Goal: Task Accomplishment & Management: Manage account settings

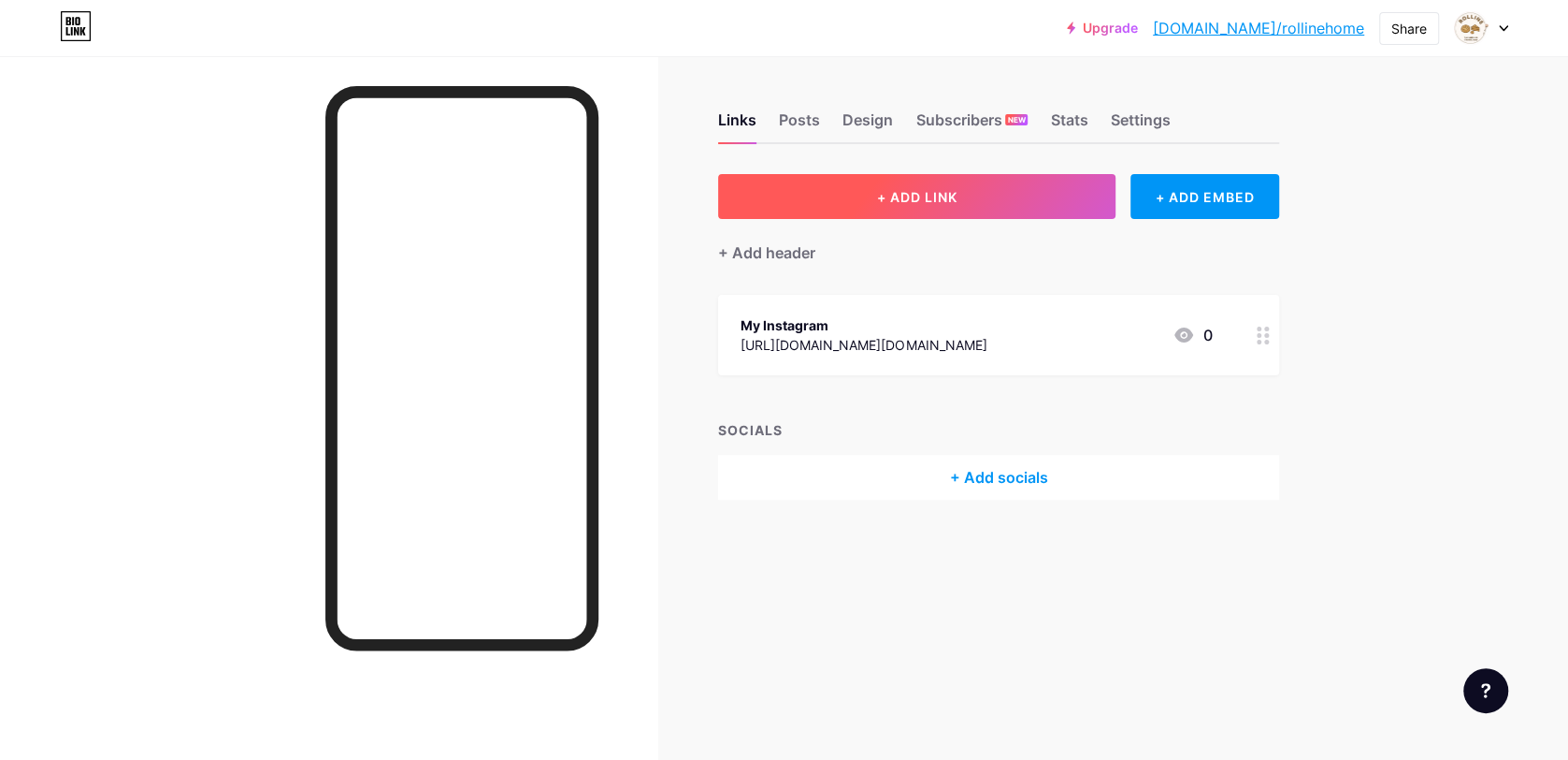
click at [1049, 208] on button "+ ADD LINK" at bounding box center [917, 196] width 398 height 45
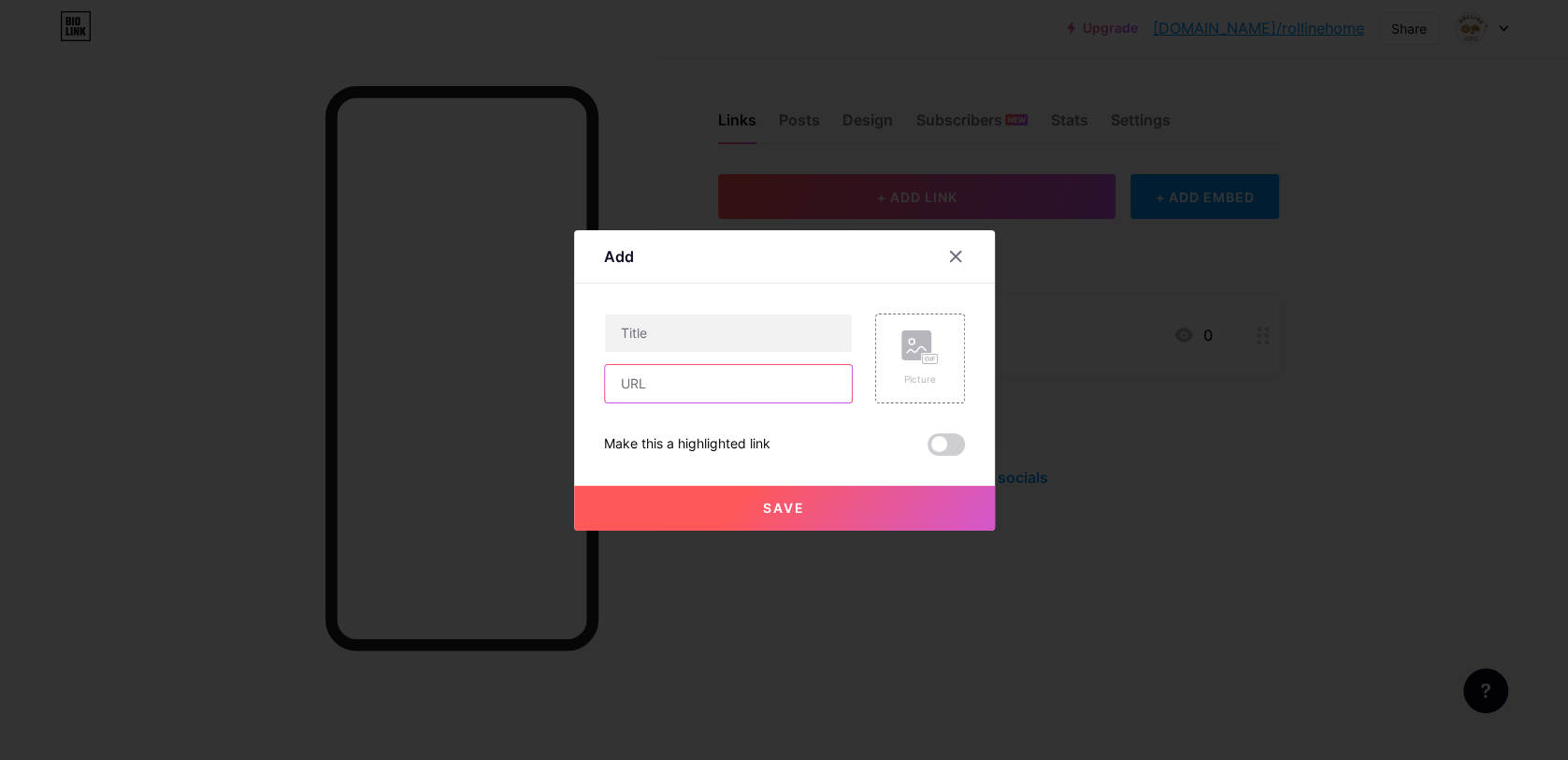
click at [713, 395] on input "text" at bounding box center [729, 383] width 247 height 37
paste input "[URL][EMAIL_ADDRESS][DOMAIN_NAME][DOMAIN_NAME]"
type input "[URL][EMAIL_ADDRESS][DOMAIN_NAME][DOMAIN_NAME]"
click at [715, 345] on input "text" at bounding box center [729, 333] width 247 height 37
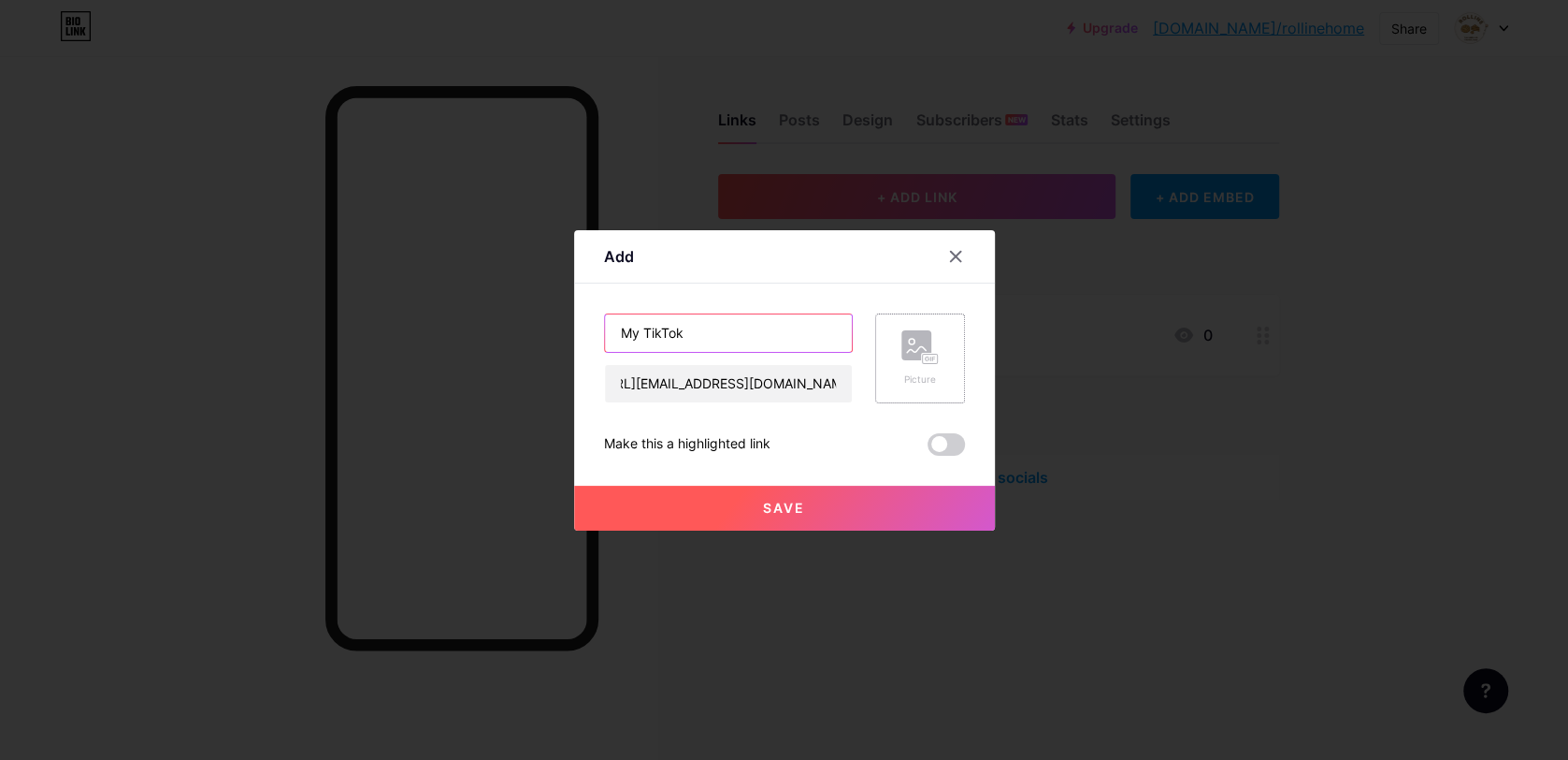
type input "My TikTok"
click at [909, 344] on rect at bounding box center [917, 345] width 30 height 30
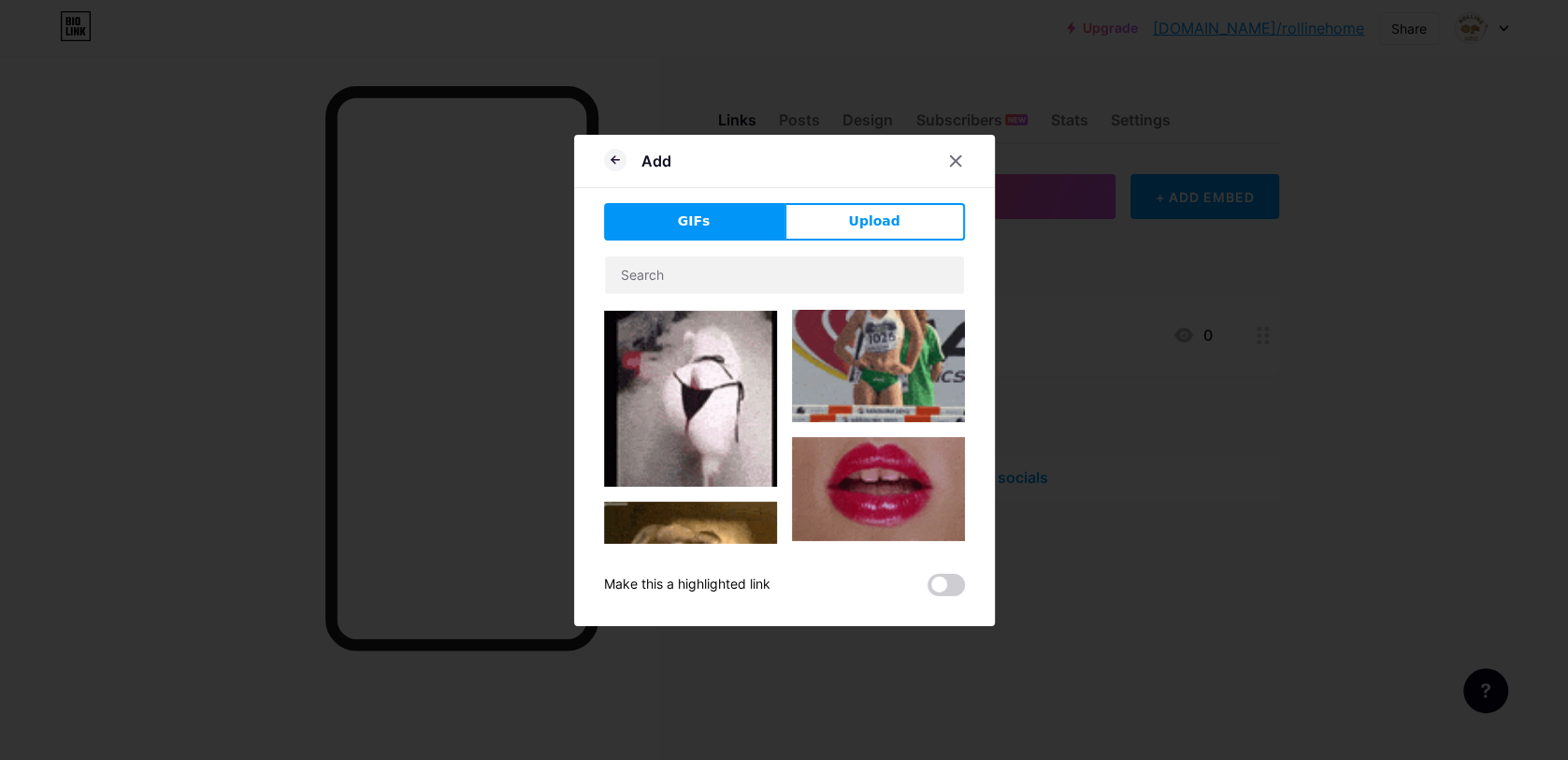
scroll to position [0, 0]
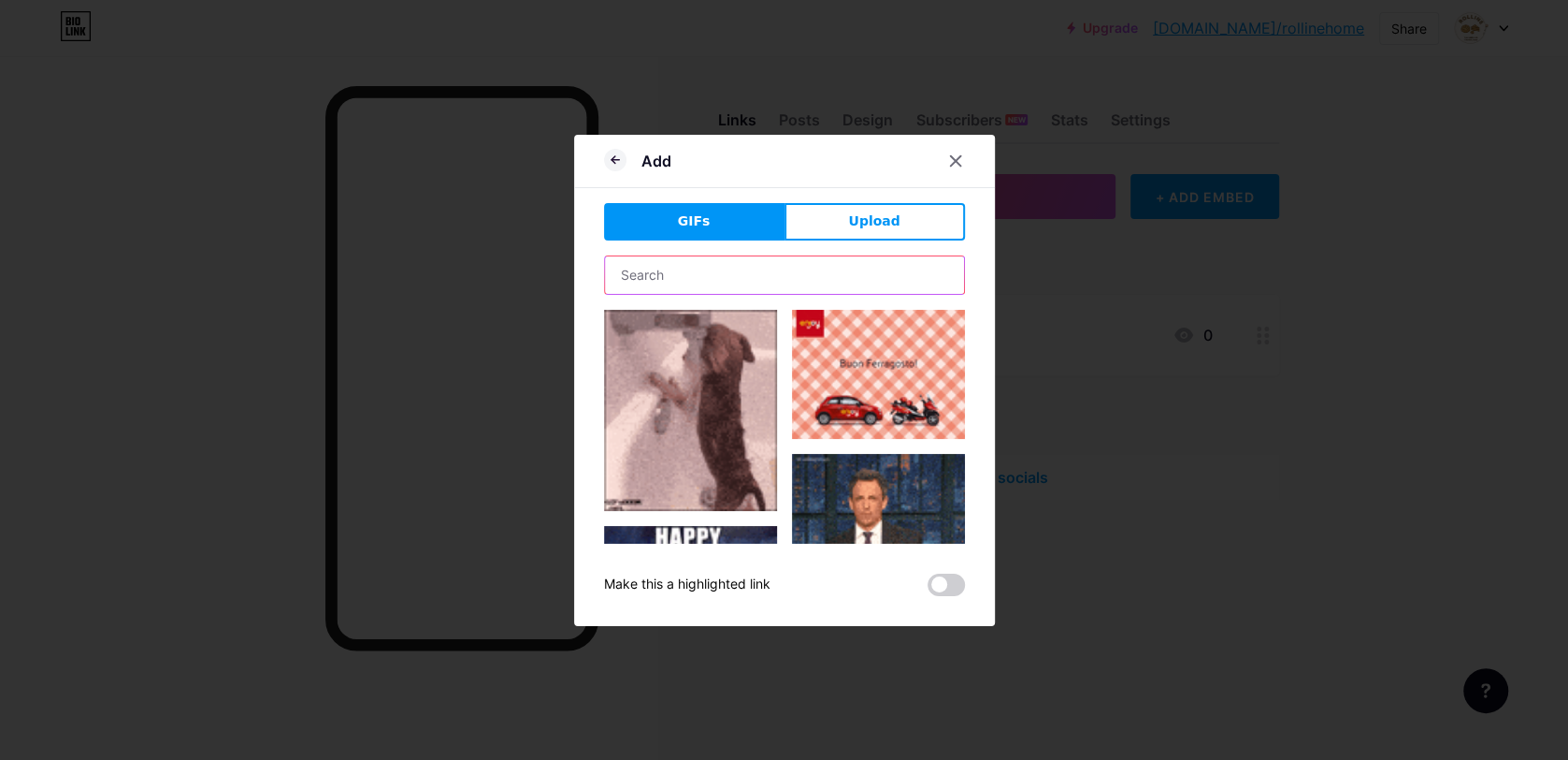
click at [768, 286] on input "text" at bounding box center [784, 274] width 359 height 37
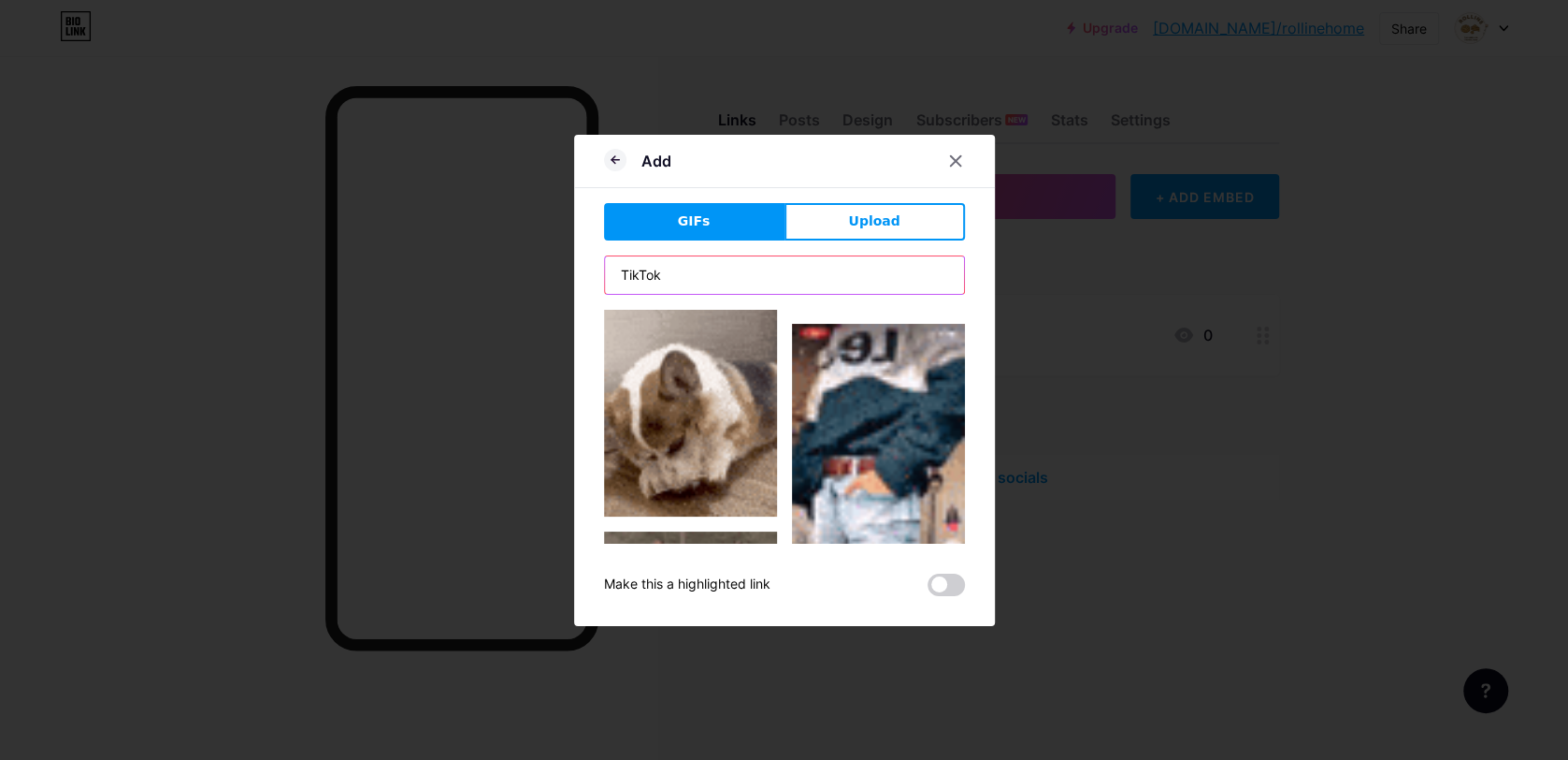
scroll to position [697, 0]
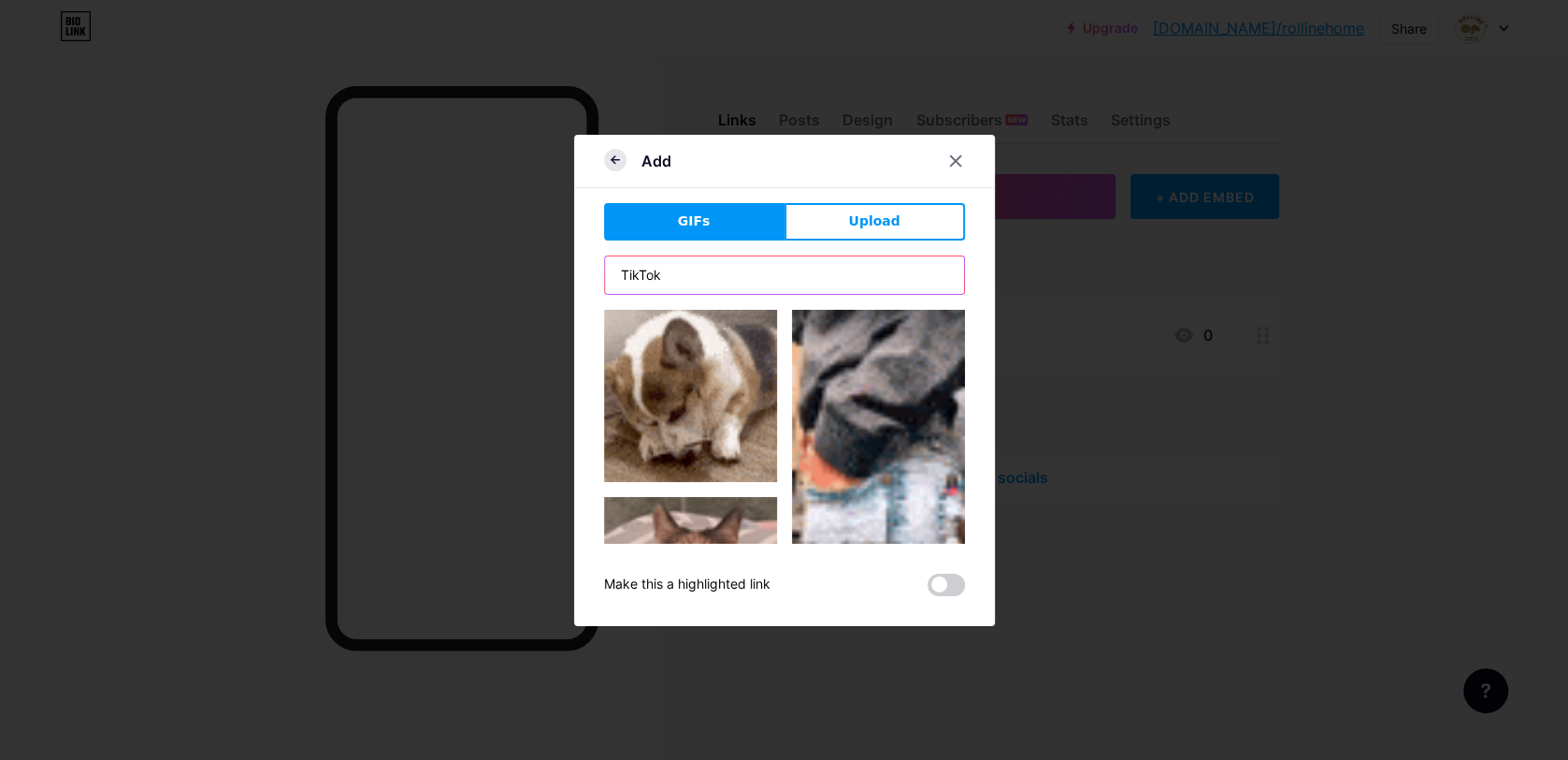
type input "TikTok"
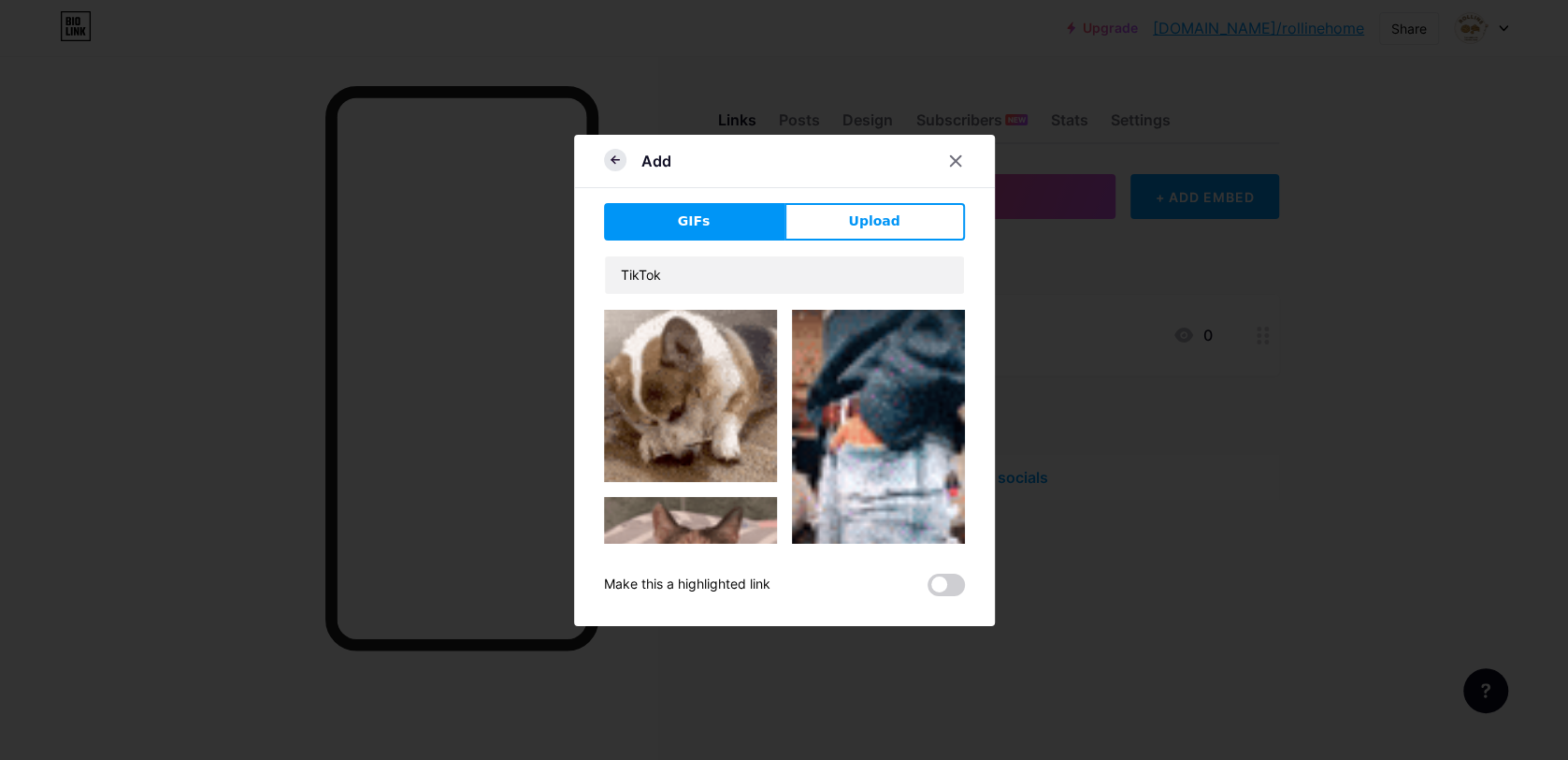
click at [615, 152] on icon at bounding box center [616, 160] width 23 height 23
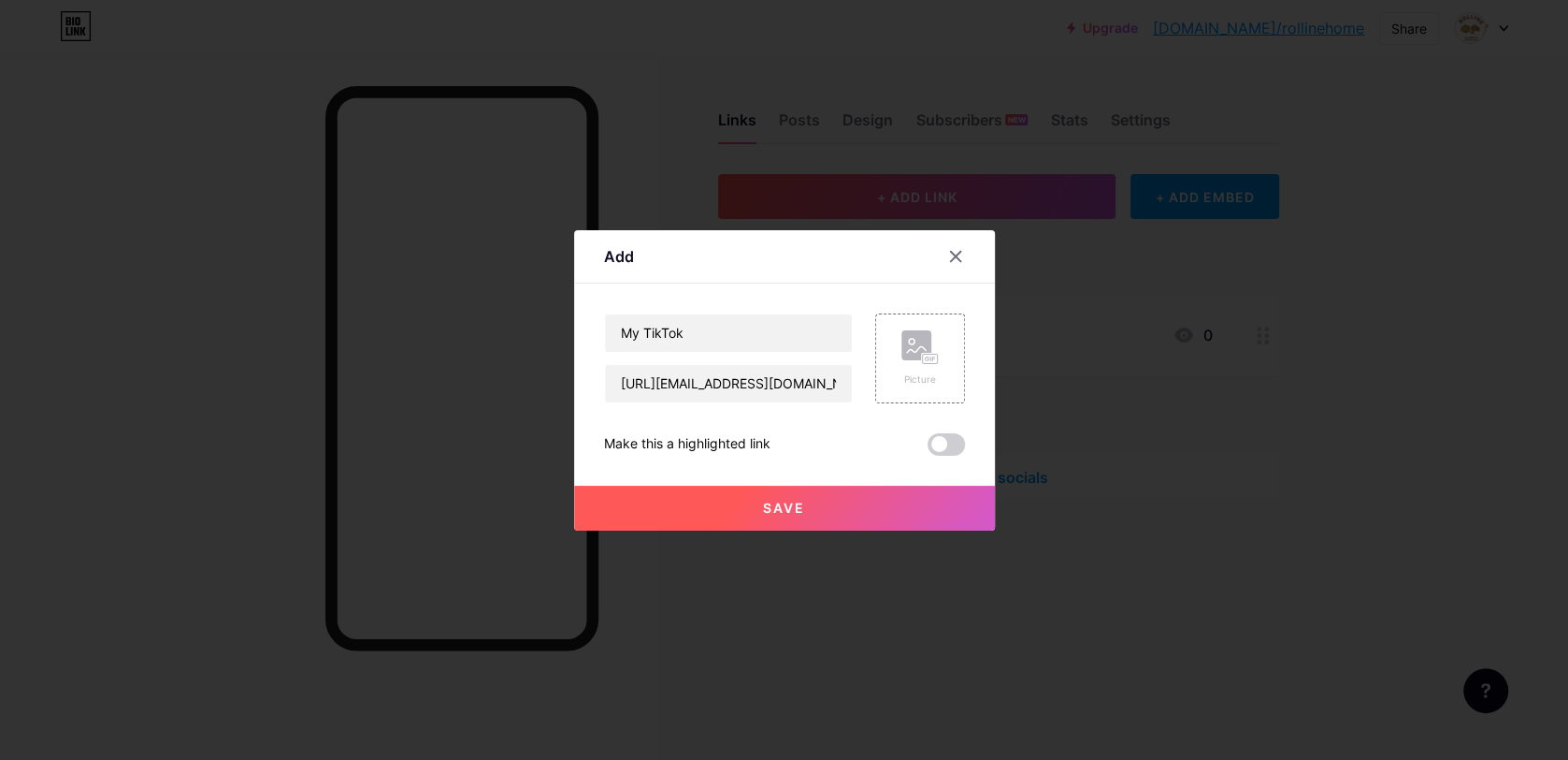
click at [915, 503] on button "Save" at bounding box center [784, 507] width 421 height 45
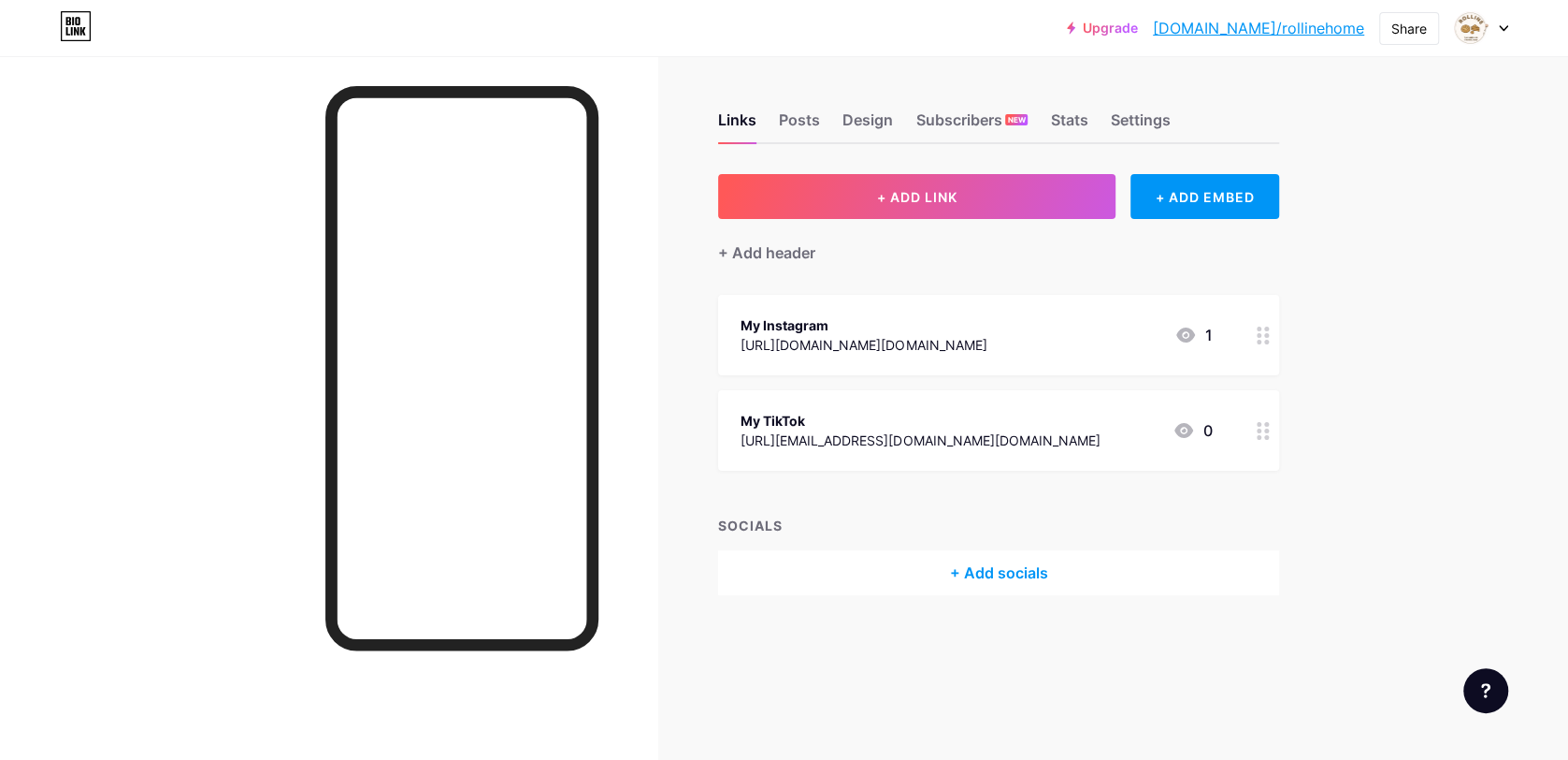
click at [1196, 332] on icon at bounding box center [1186, 335] width 23 height 23
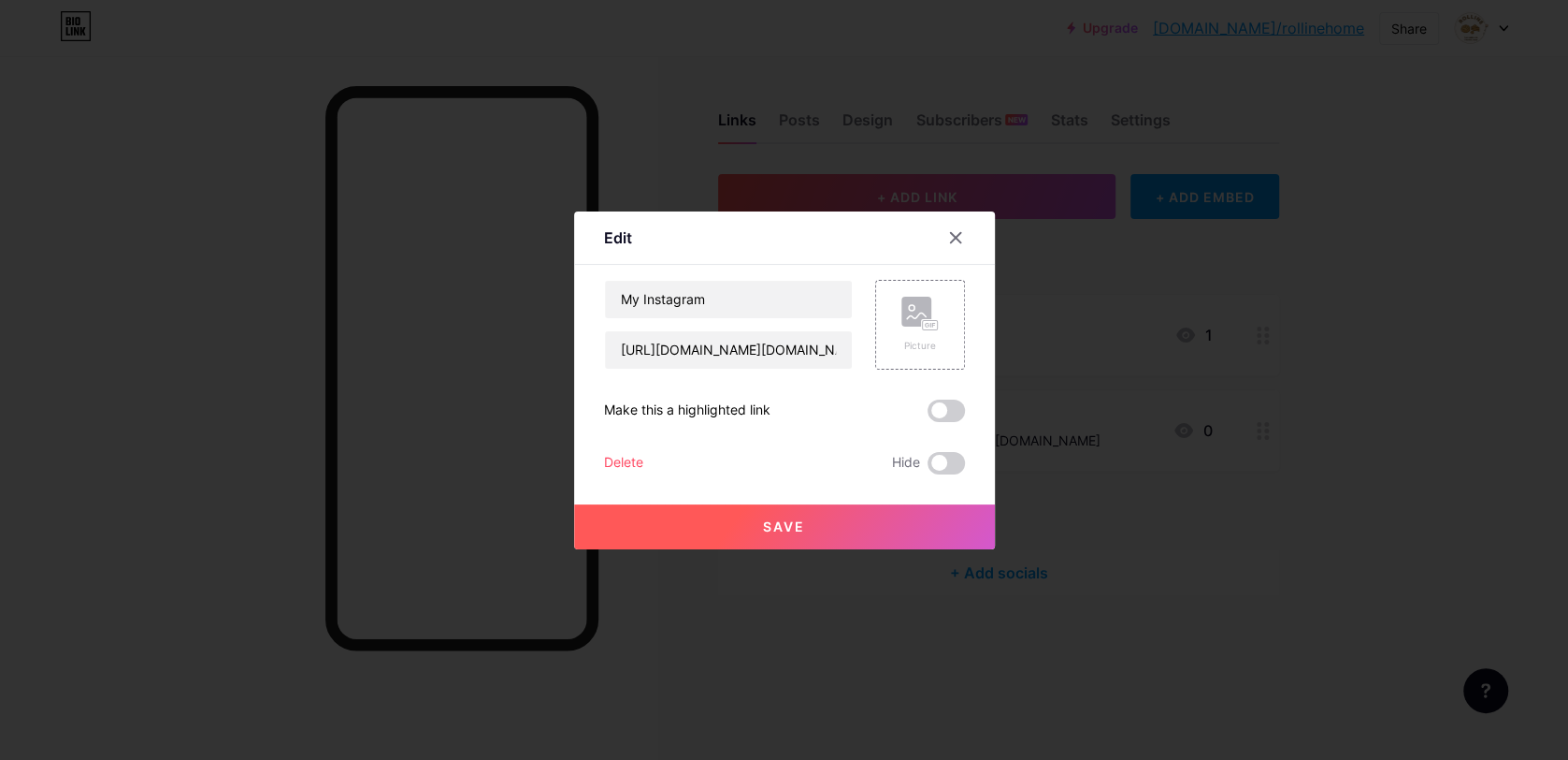
click at [1040, 373] on div at bounding box center [784, 380] width 1568 height 760
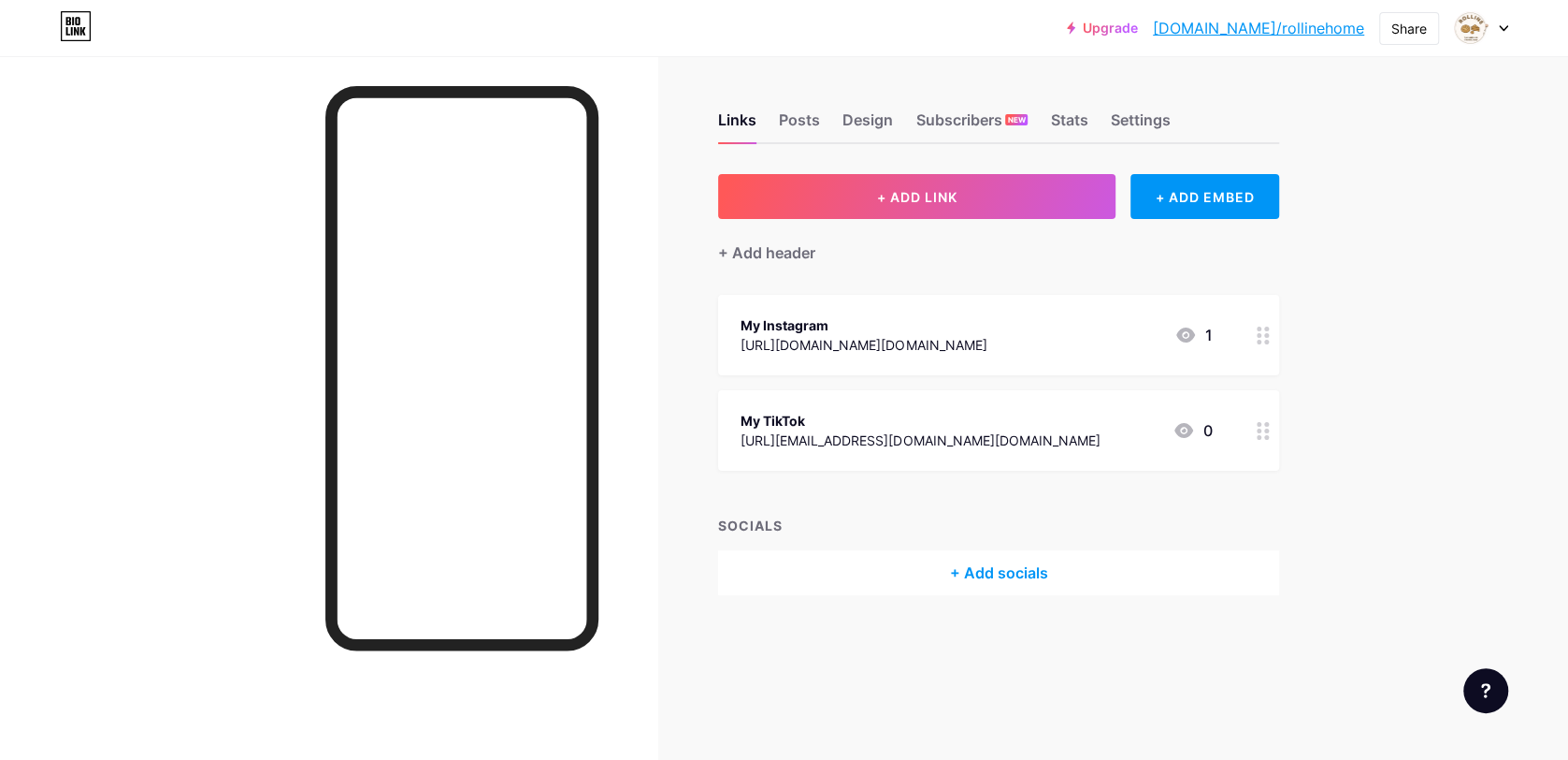
click at [901, 300] on div "My Instagram [URL][DOMAIN_NAME][DOMAIN_NAME] 1" at bounding box center [999, 335] width 561 height 81
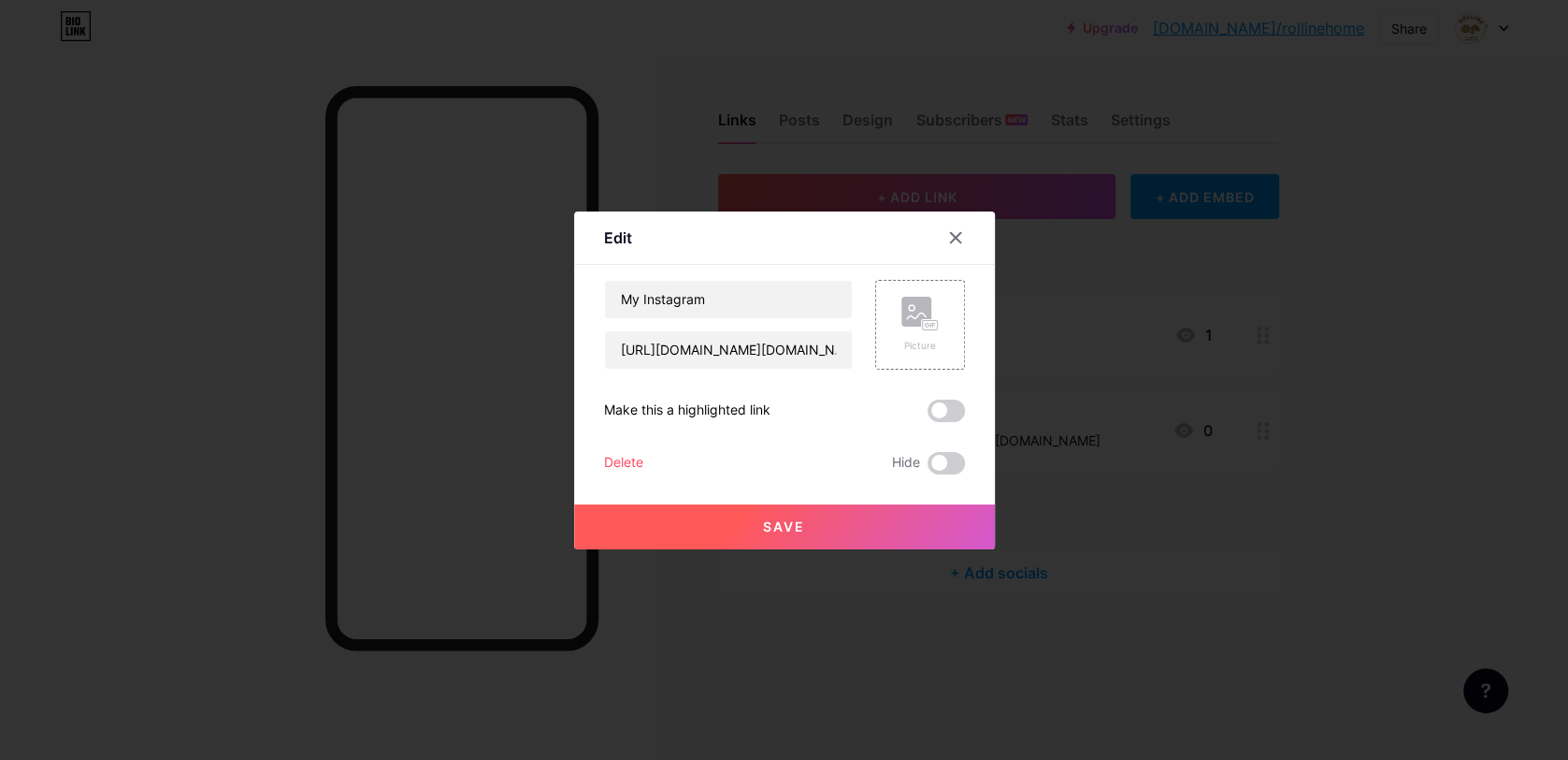
click at [950, 399] on div "My Instagram [URL][DOMAIN_NAME][DOMAIN_NAME] Picture Make this a highlighted li…" at bounding box center [784, 376] width 361 height 194
click at [944, 417] on span at bounding box center [946, 411] width 37 height 23
click at [928, 415] on input "checkbox" at bounding box center [928, 415] width 0 height 0
click at [910, 522] on button "Save" at bounding box center [784, 526] width 421 height 45
